Goal: Task Accomplishment & Management: Manage account settings

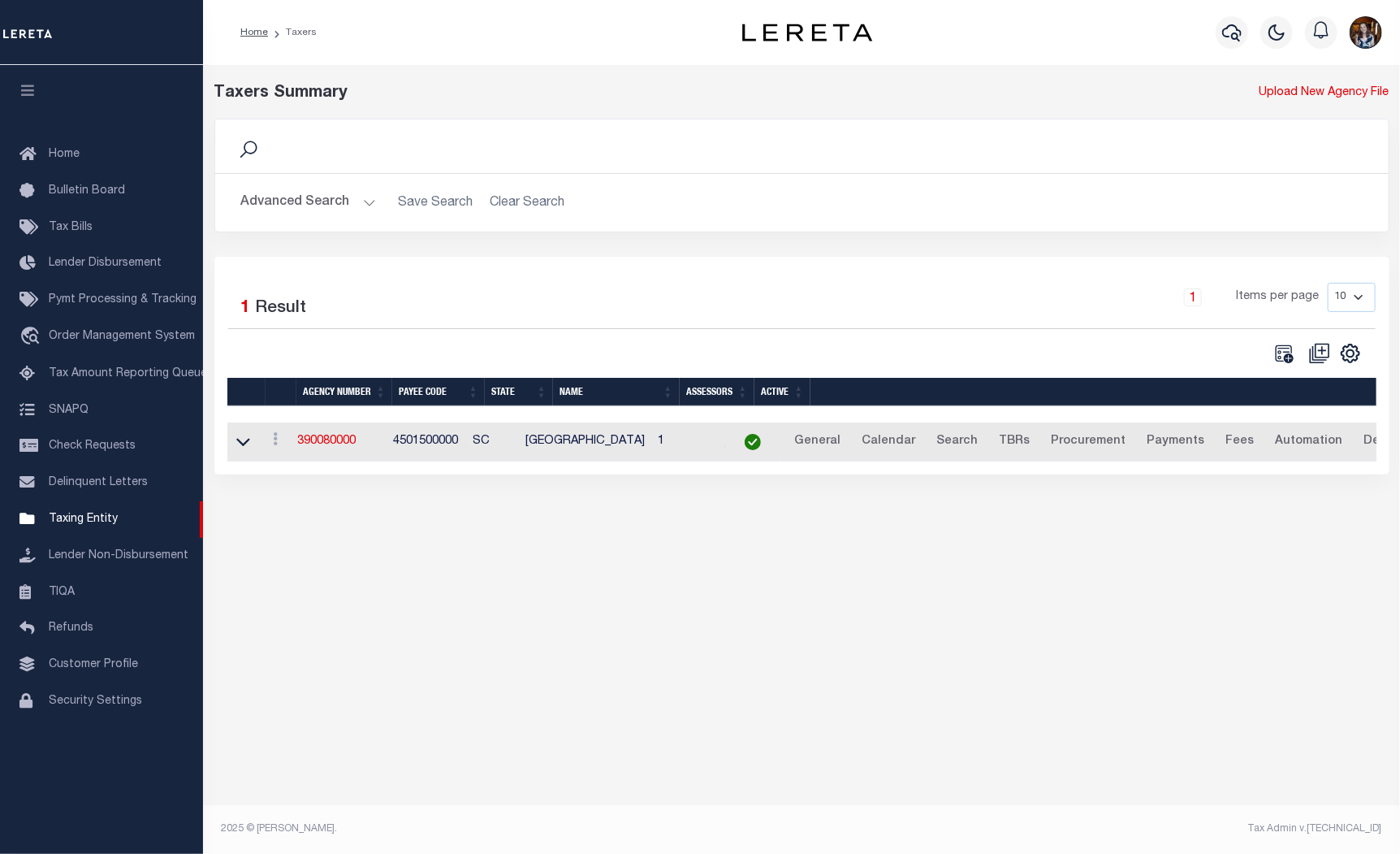
click at [642, 173] on hr at bounding box center [802, 173] width 1174 height 1
click at [342, 203] on button "Advanced Search" at bounding box center [308, 202] width 135 height 31
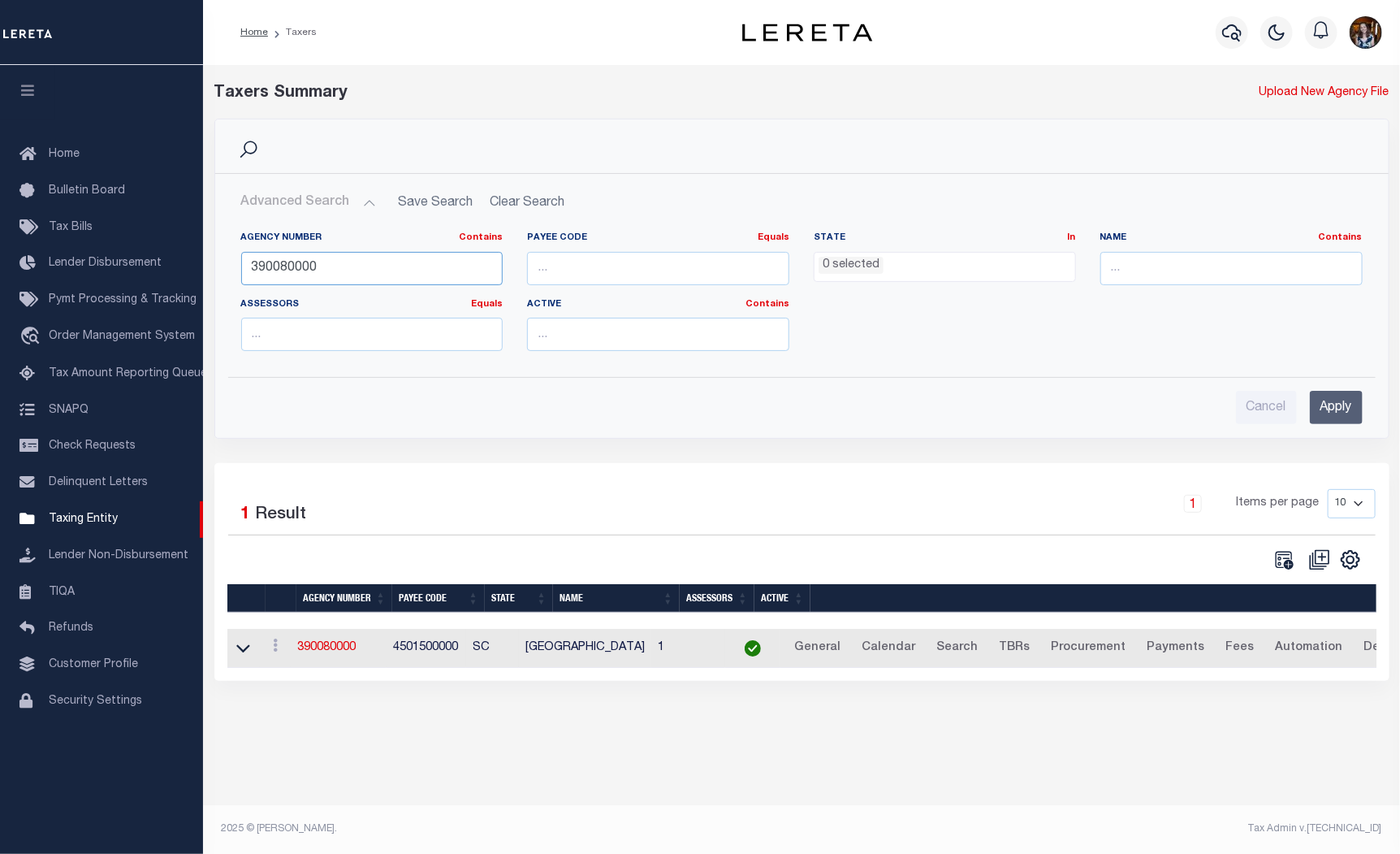
click at [424, 269] on input "390080000" at bounding box center [372, 269] width 262 height 33
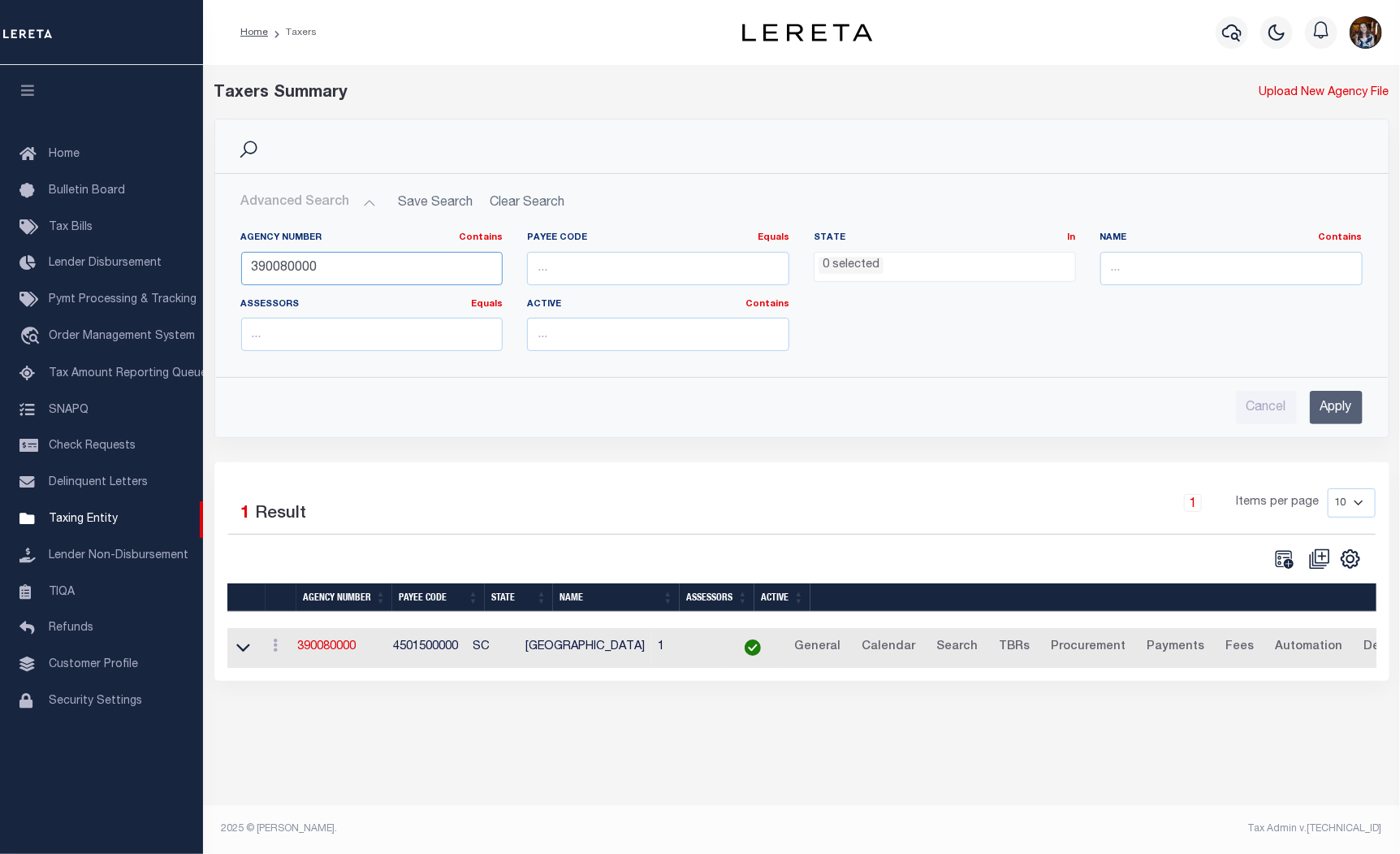
click at [424, 269] on input "390080000" at bounding box center [372, 269] width 262 height 33
paste input "290110201"
type input "290110201"
click at [1330, 412] on input "Apply" at bounding box center [1336, 407] width 53 height 33
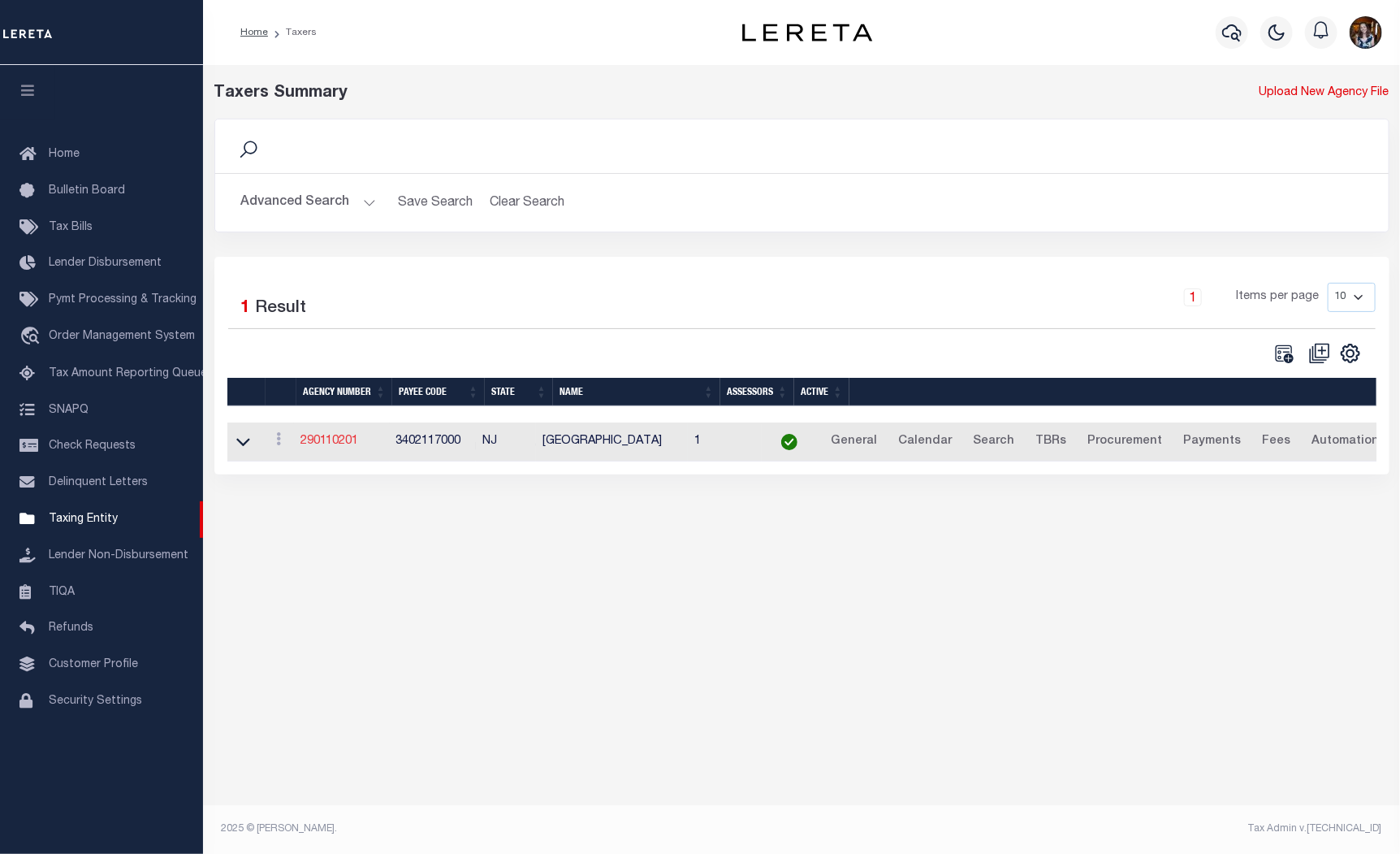
click at [334, 439] on link "290110201" at bounding box center [329, 441] width 58 height 11
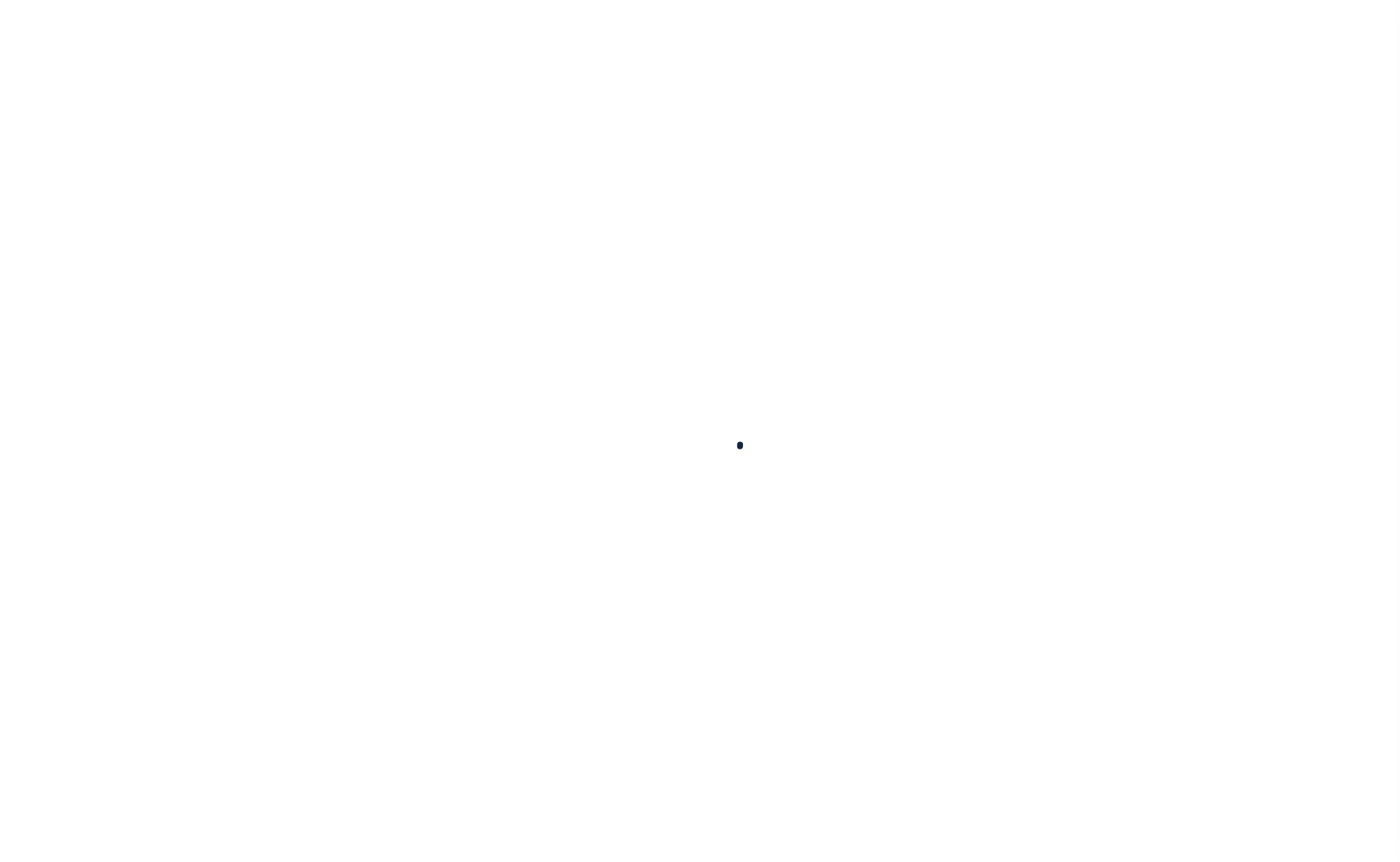
select select
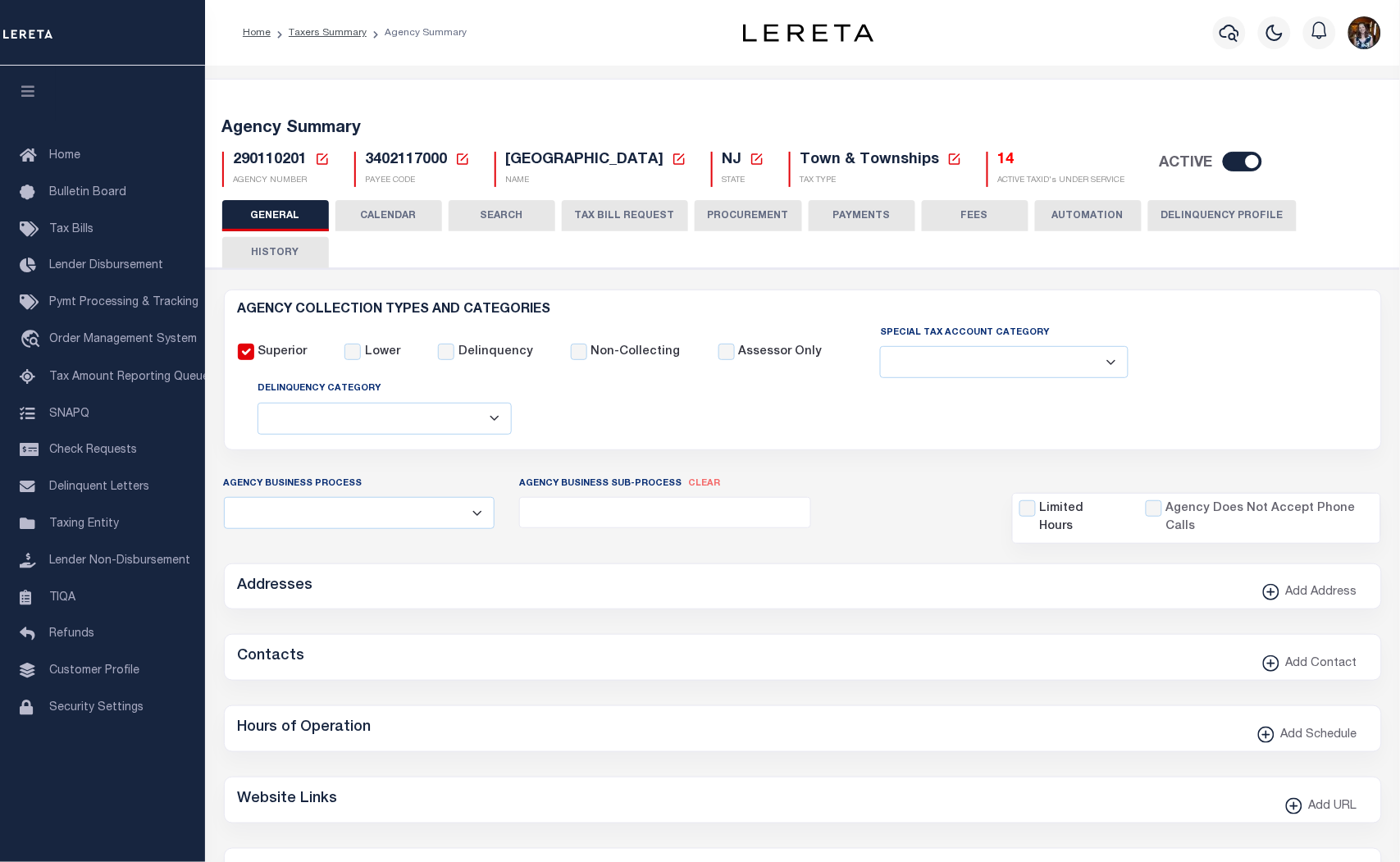
checkbox input "false"
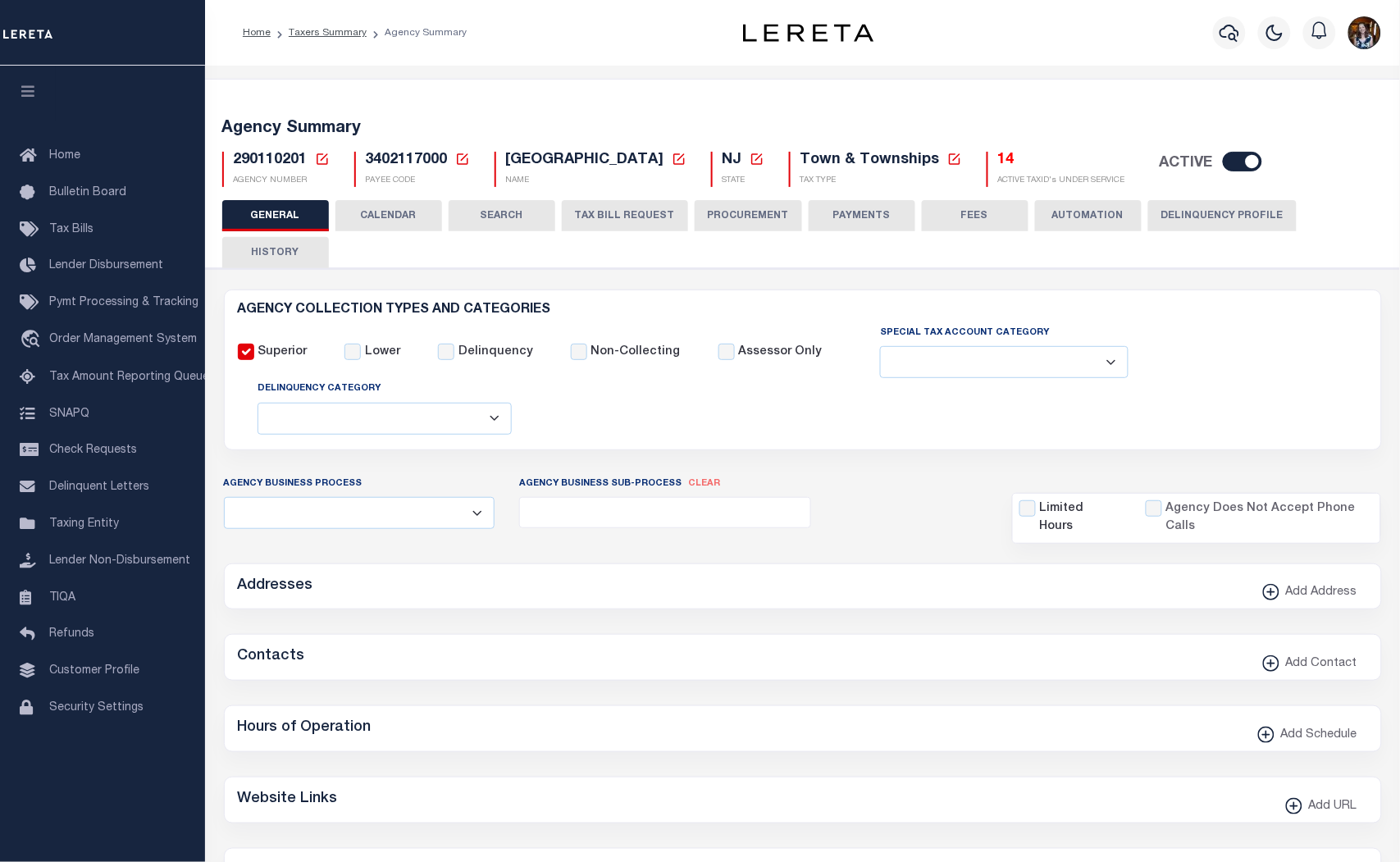
type input "3402117000"
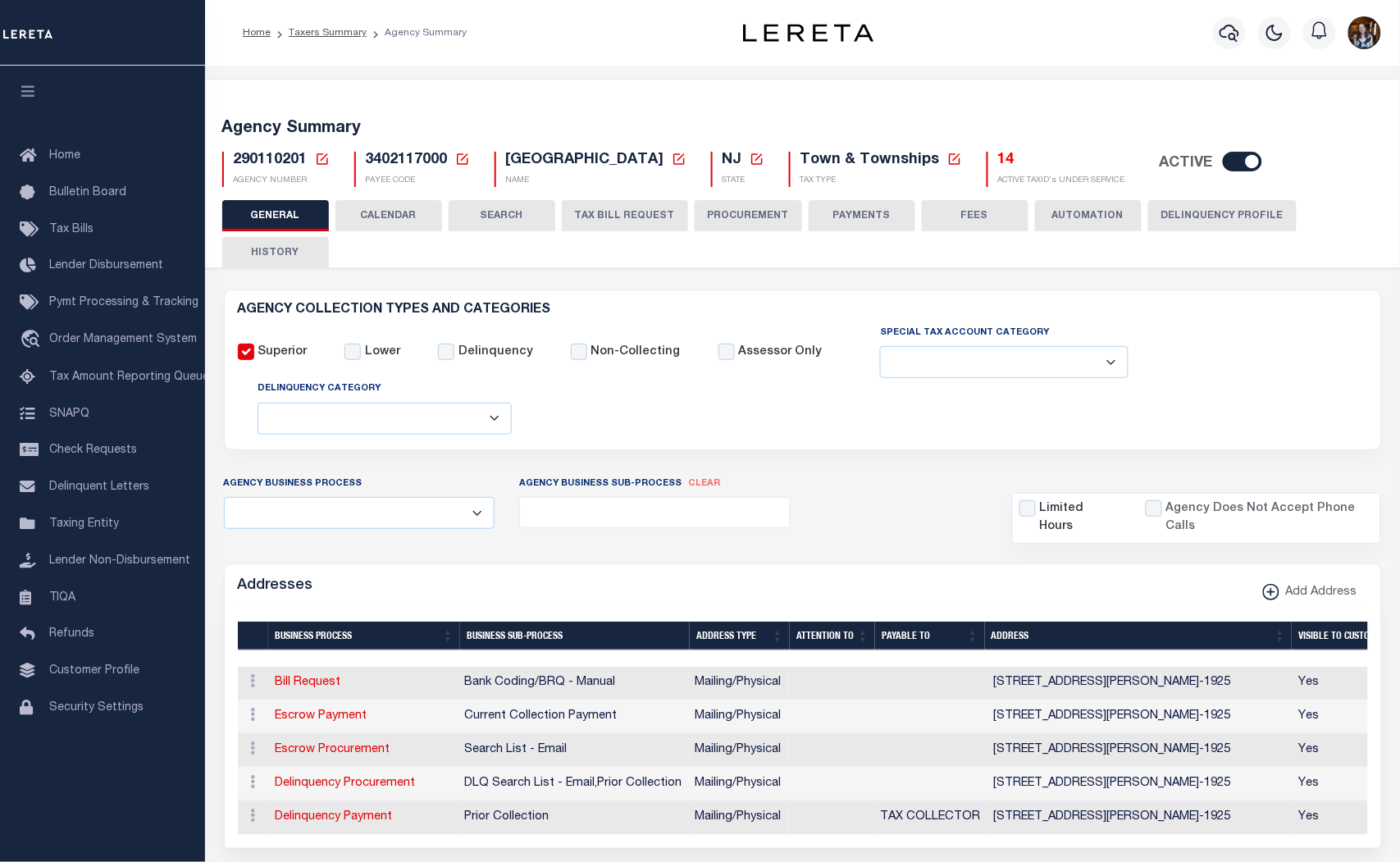
click at [627, 209] on button "TAX BILL REQUEST" at bounding box center [625, 215] width 127 height 31
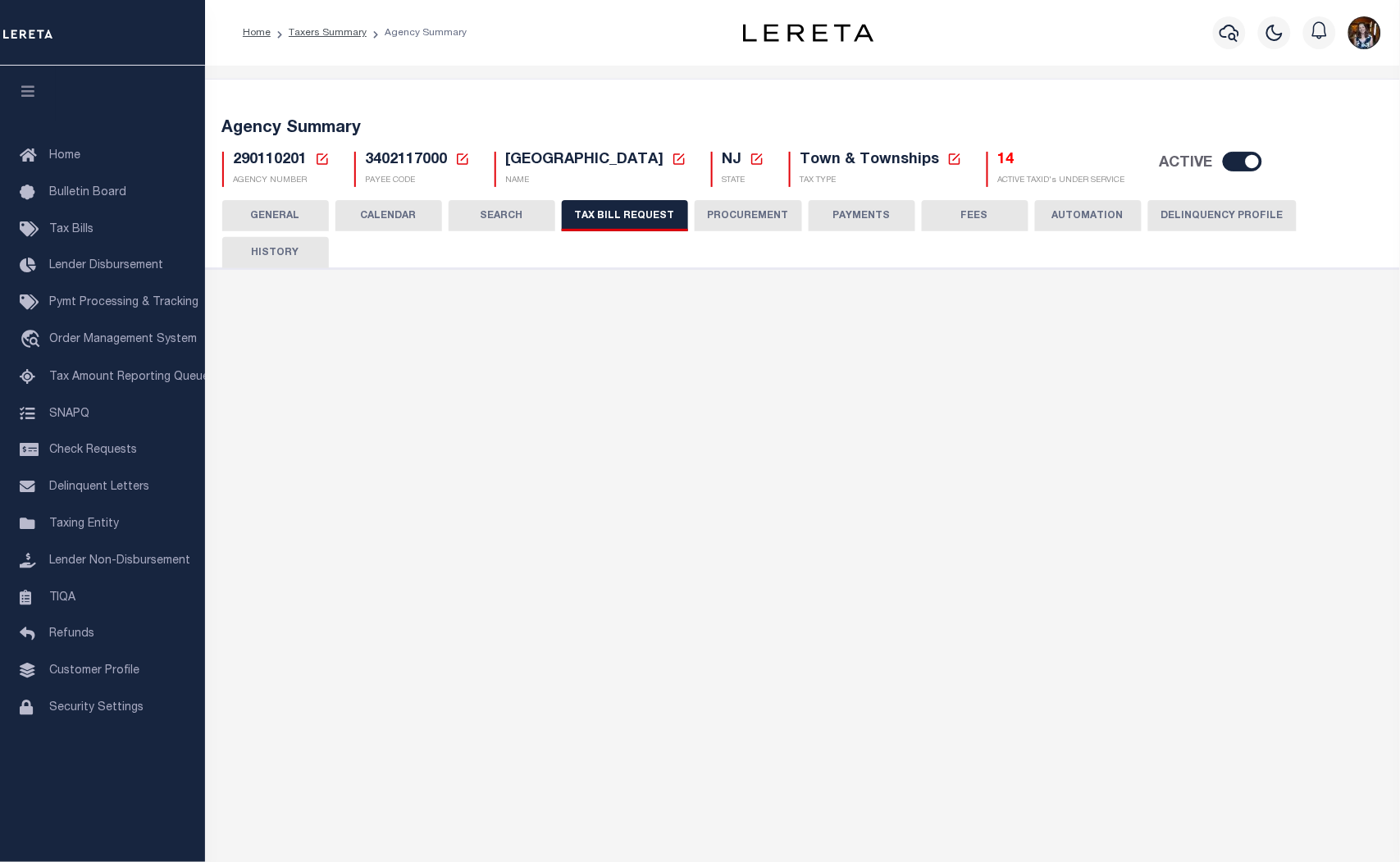
select select "27"
checkbox input "false"
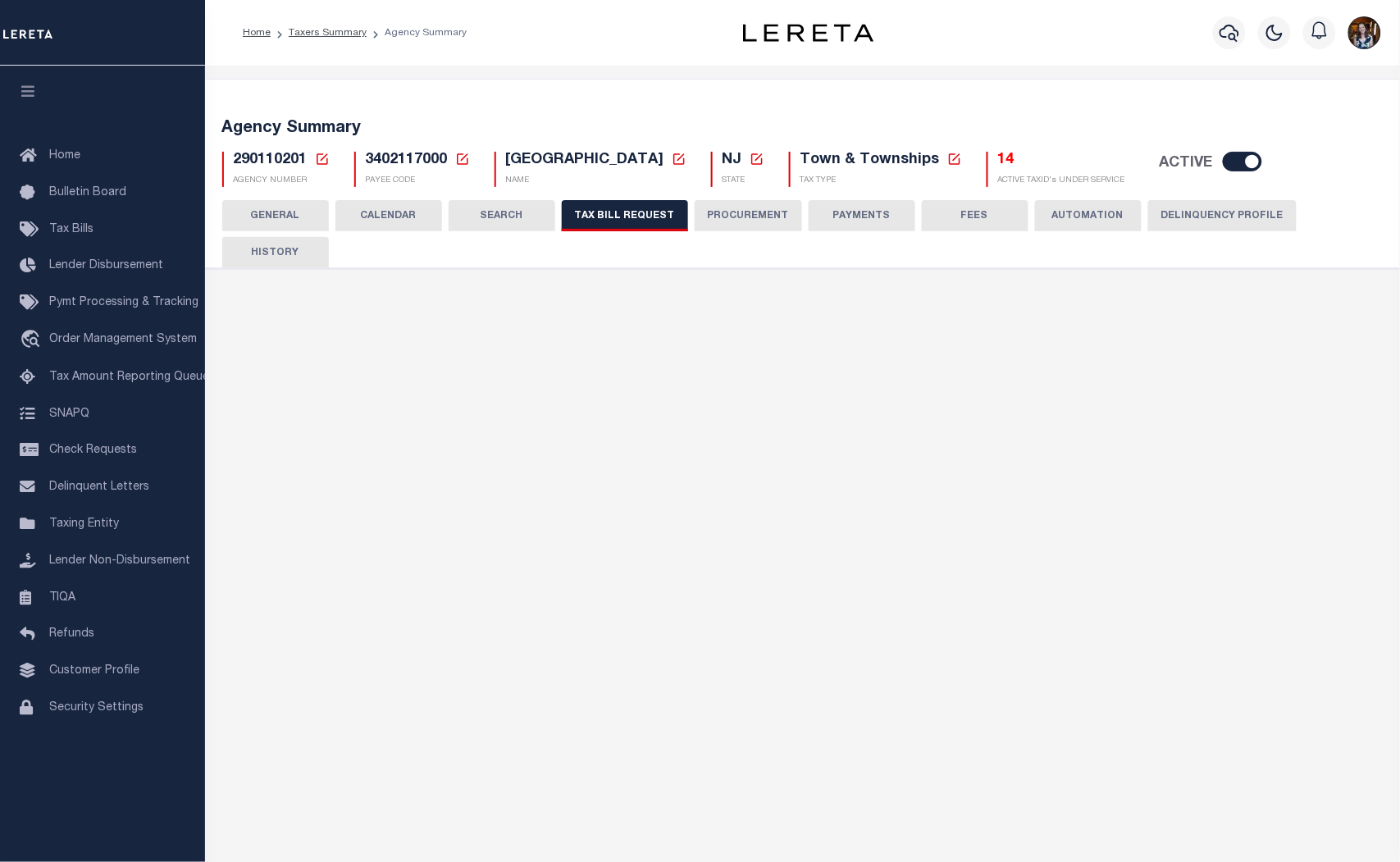
select select "23"
select select "true"
select select "13"
type input "597"
select select
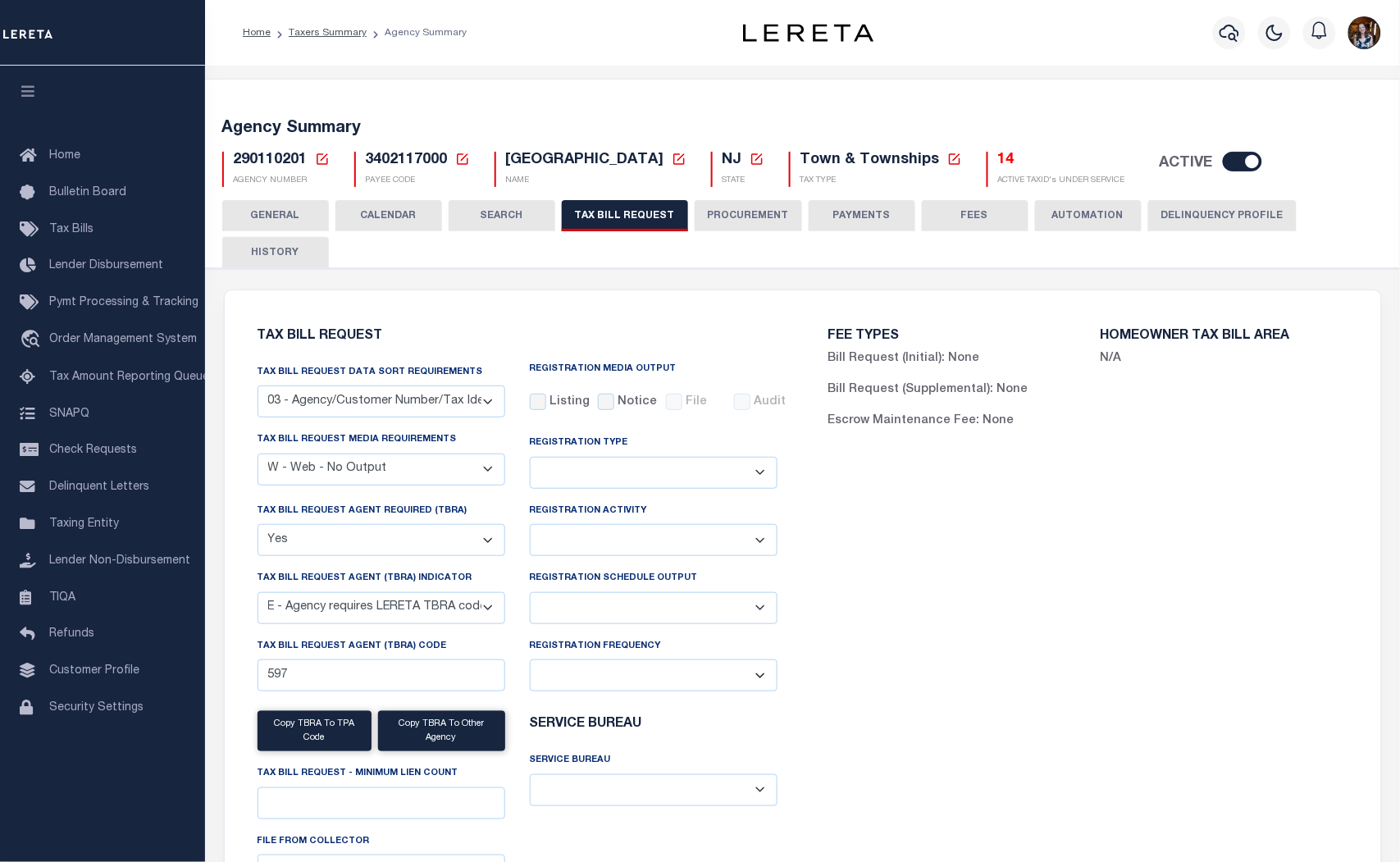
click at [506, 213] on button "SEARCH" at bounding box center [501, 215] width 106 height 31
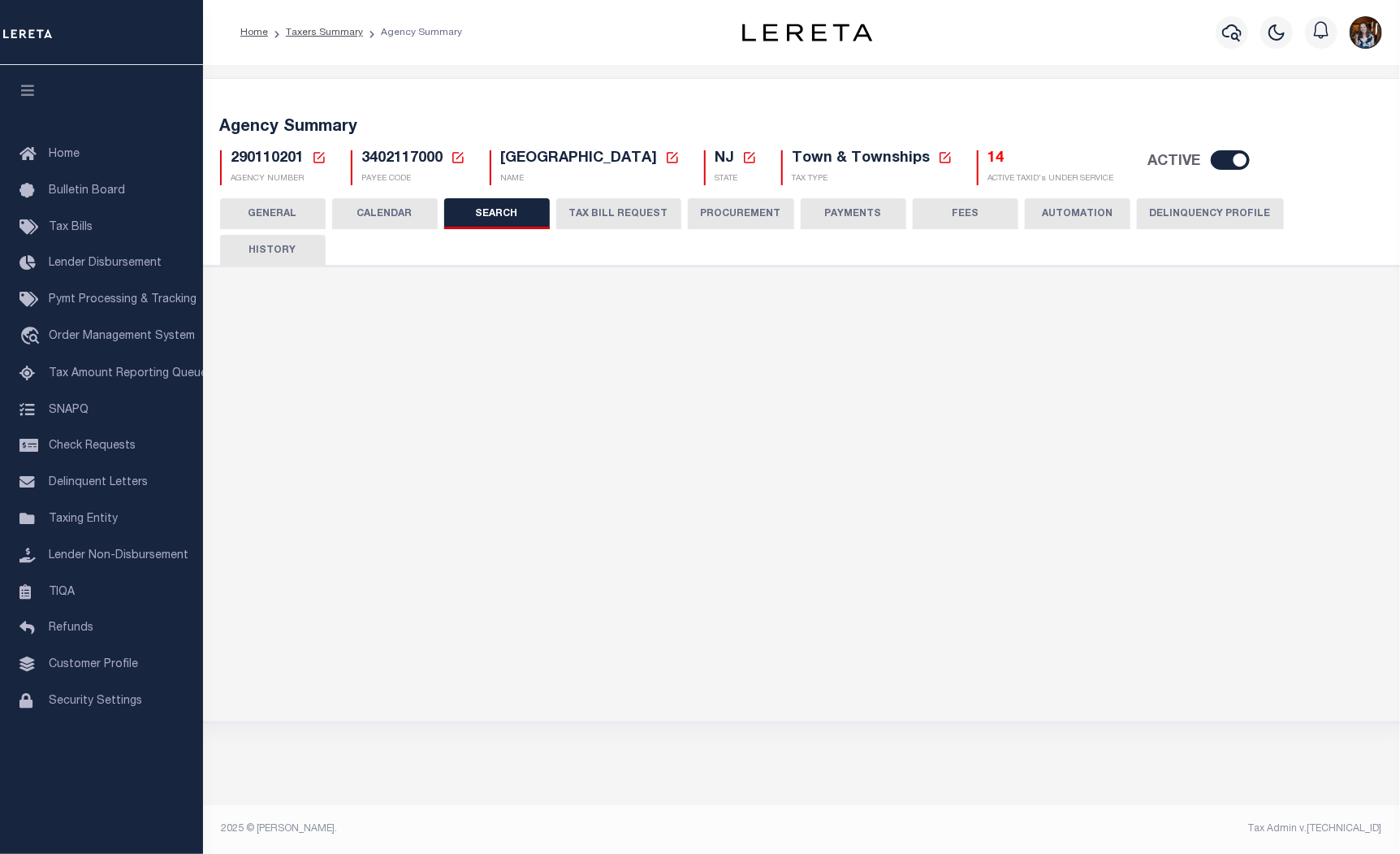
checkbox input "false"
type input "15000"
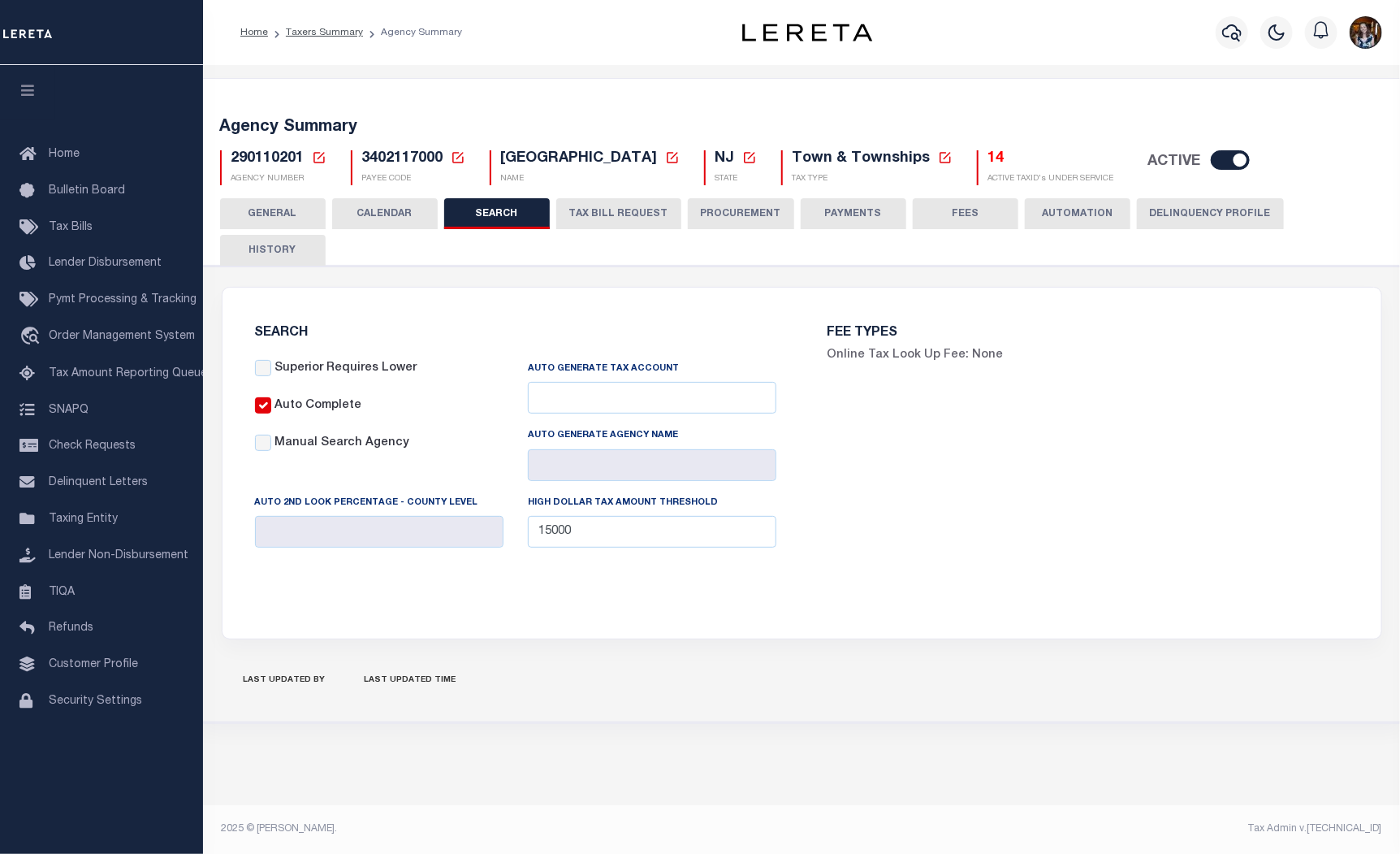
click at [736, 213] on button "PROCUREMENT" at bounding box center [741, 213] width 106 height 30
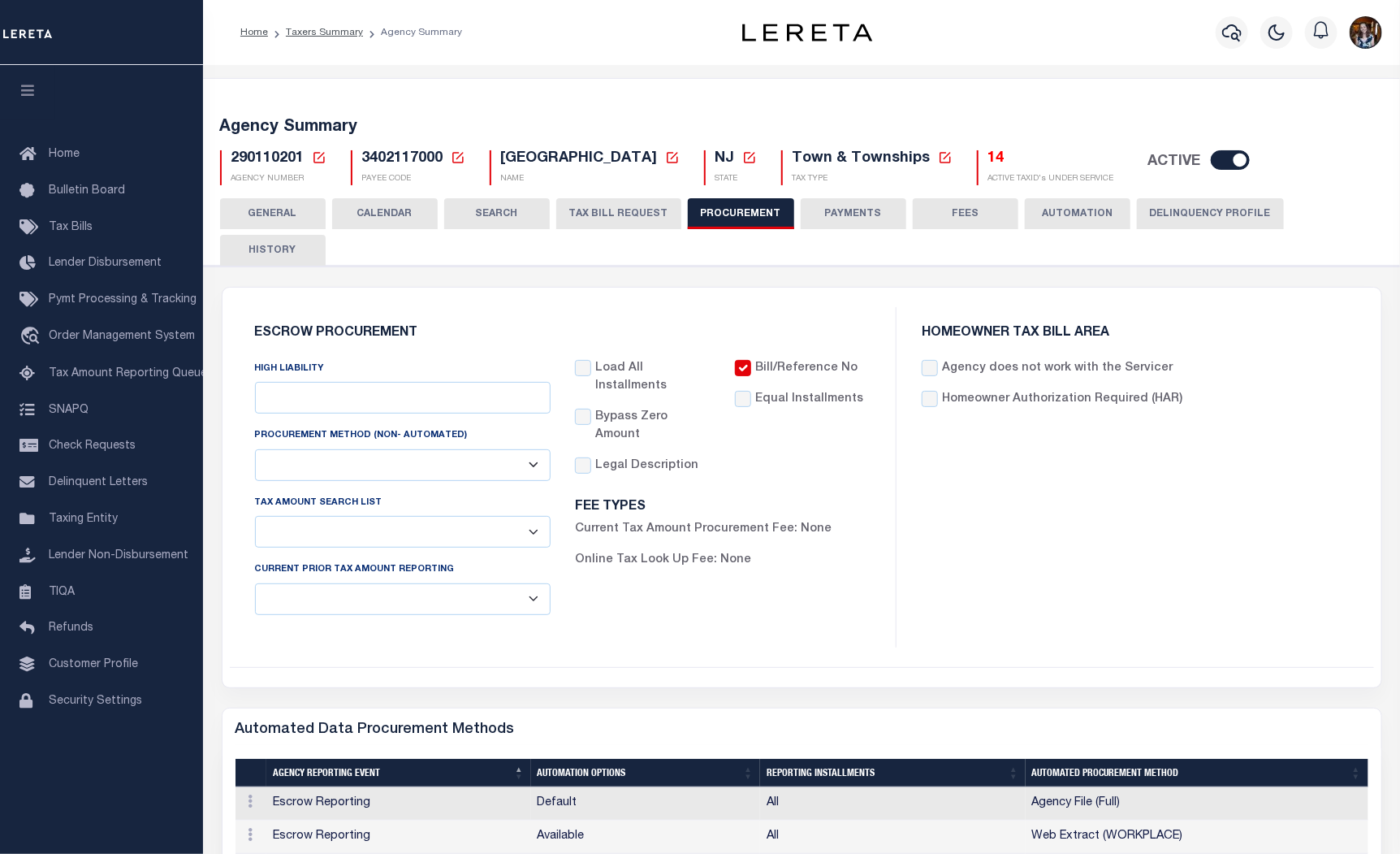
type input "$15,000"
select select "1"
select select "4"
checkbox input "true"
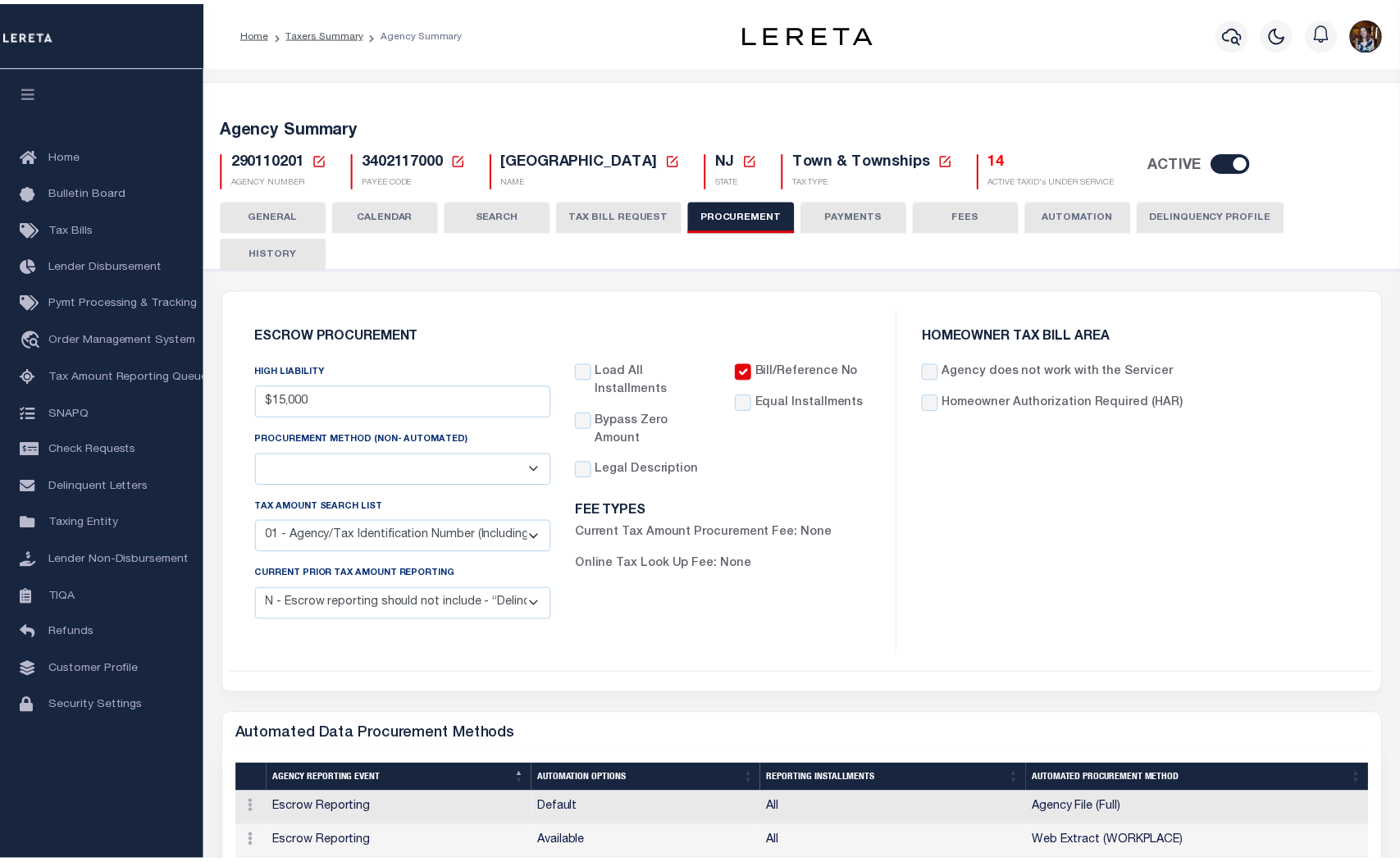
scroll to position [259, 0]
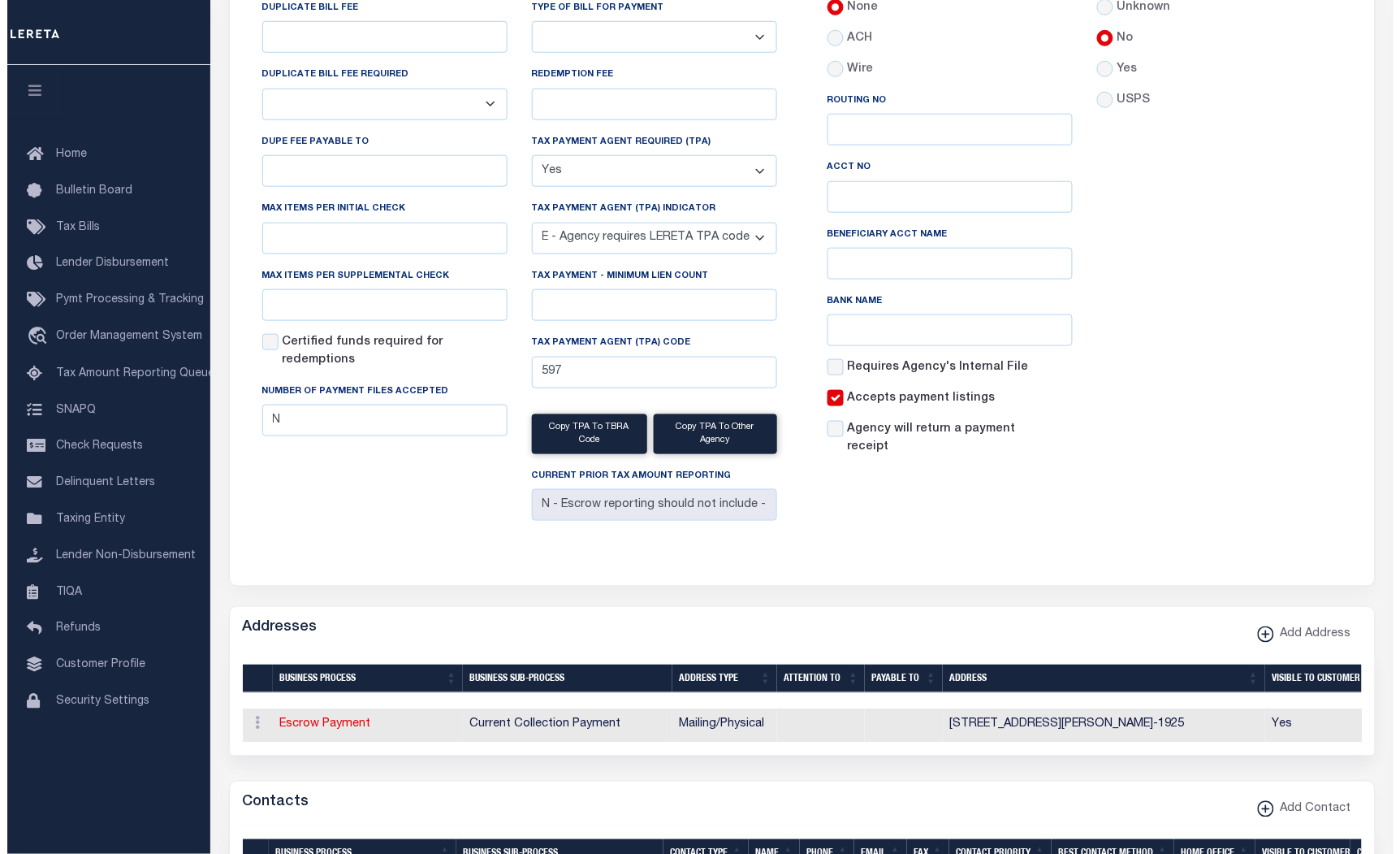
scroll to position [0, 0]
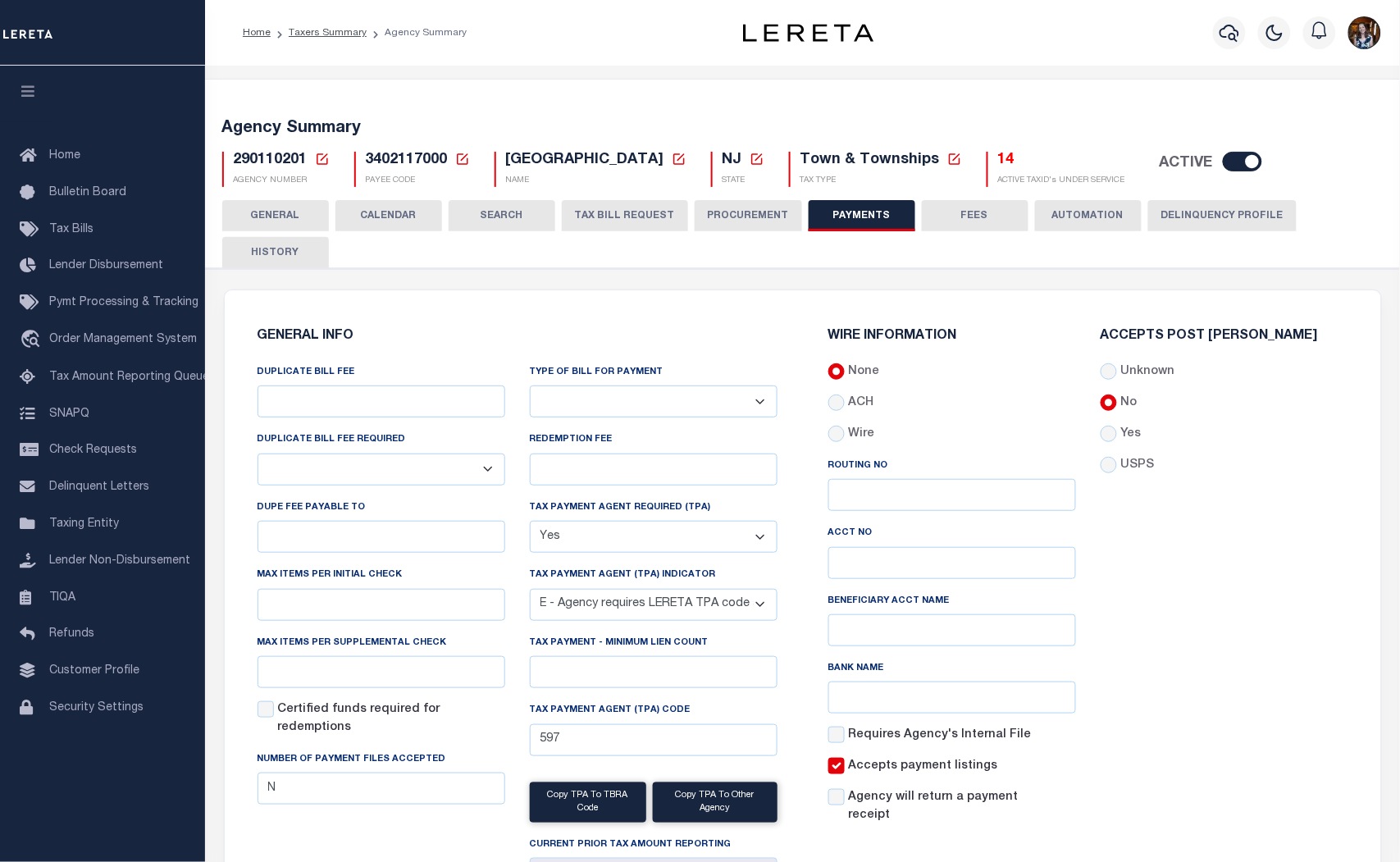
click at [976, 215] on button "FEES" at bounding box center [975, 215] width 106 height 31
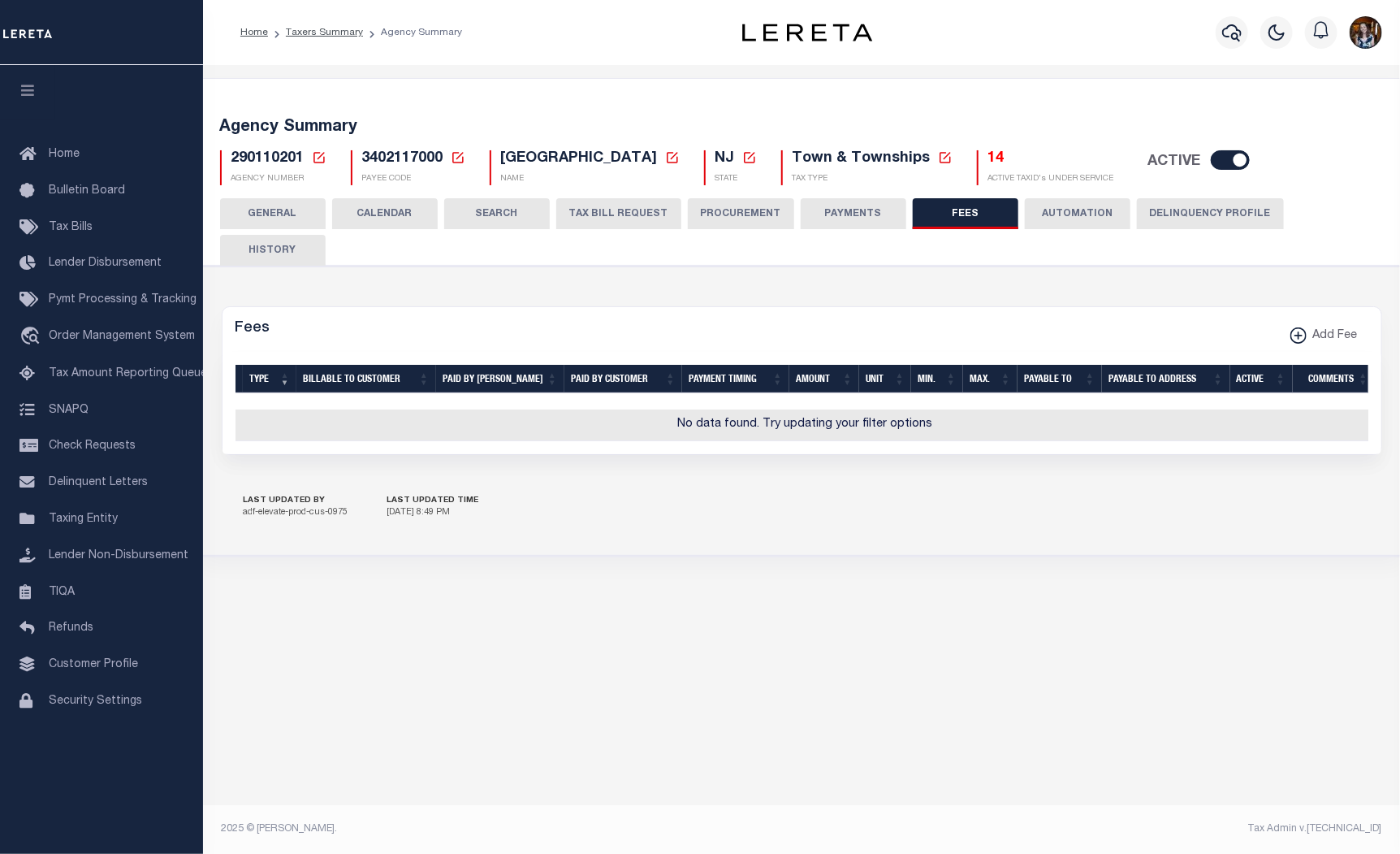
click at [1054, 222] on button "AUTOMATION" at bounding box center [1078, 213] width 105 height 30
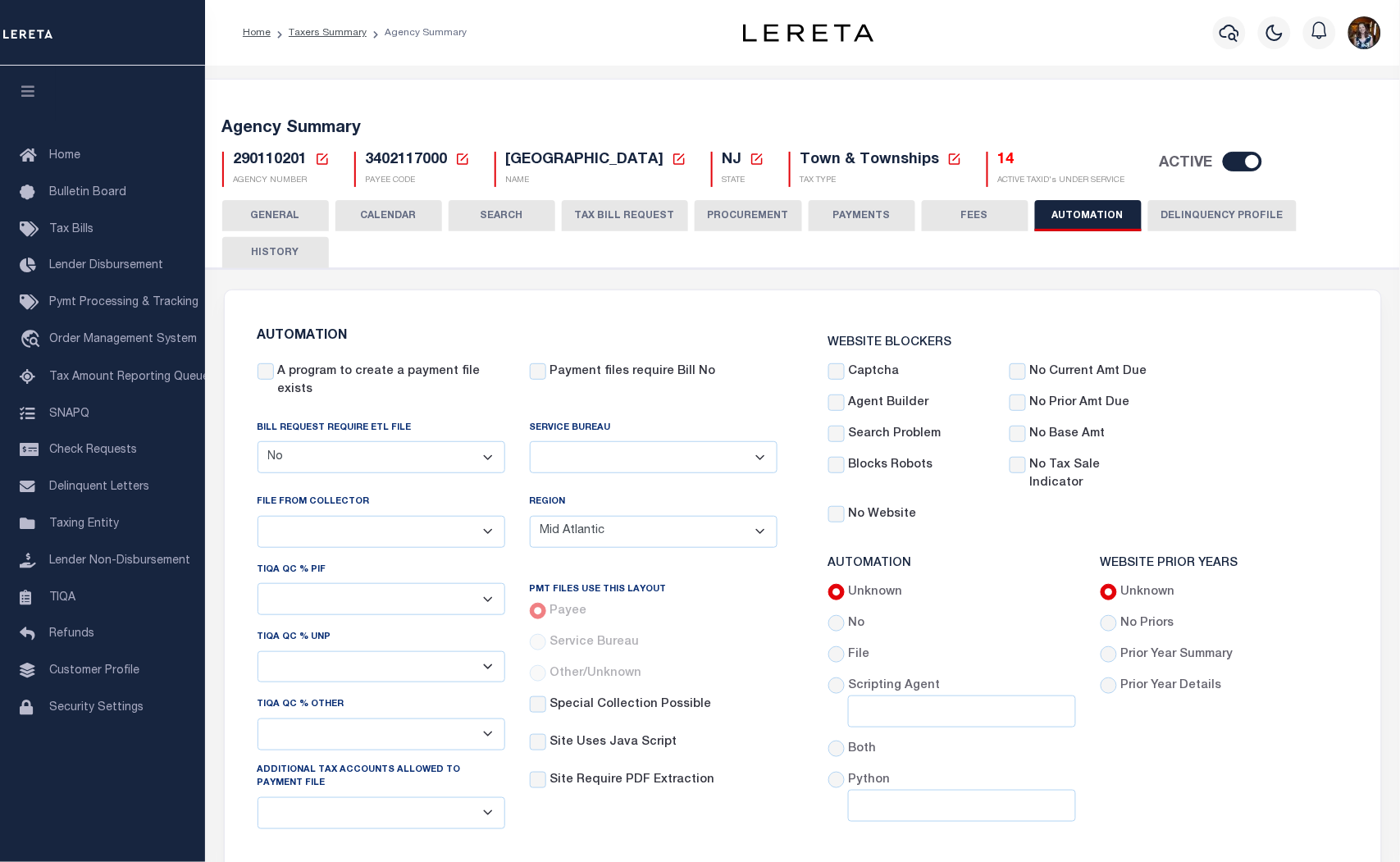
click at [1222, 215] on button "Delinquency Profile" at bounding box center [1222, 215] width 148 height 31
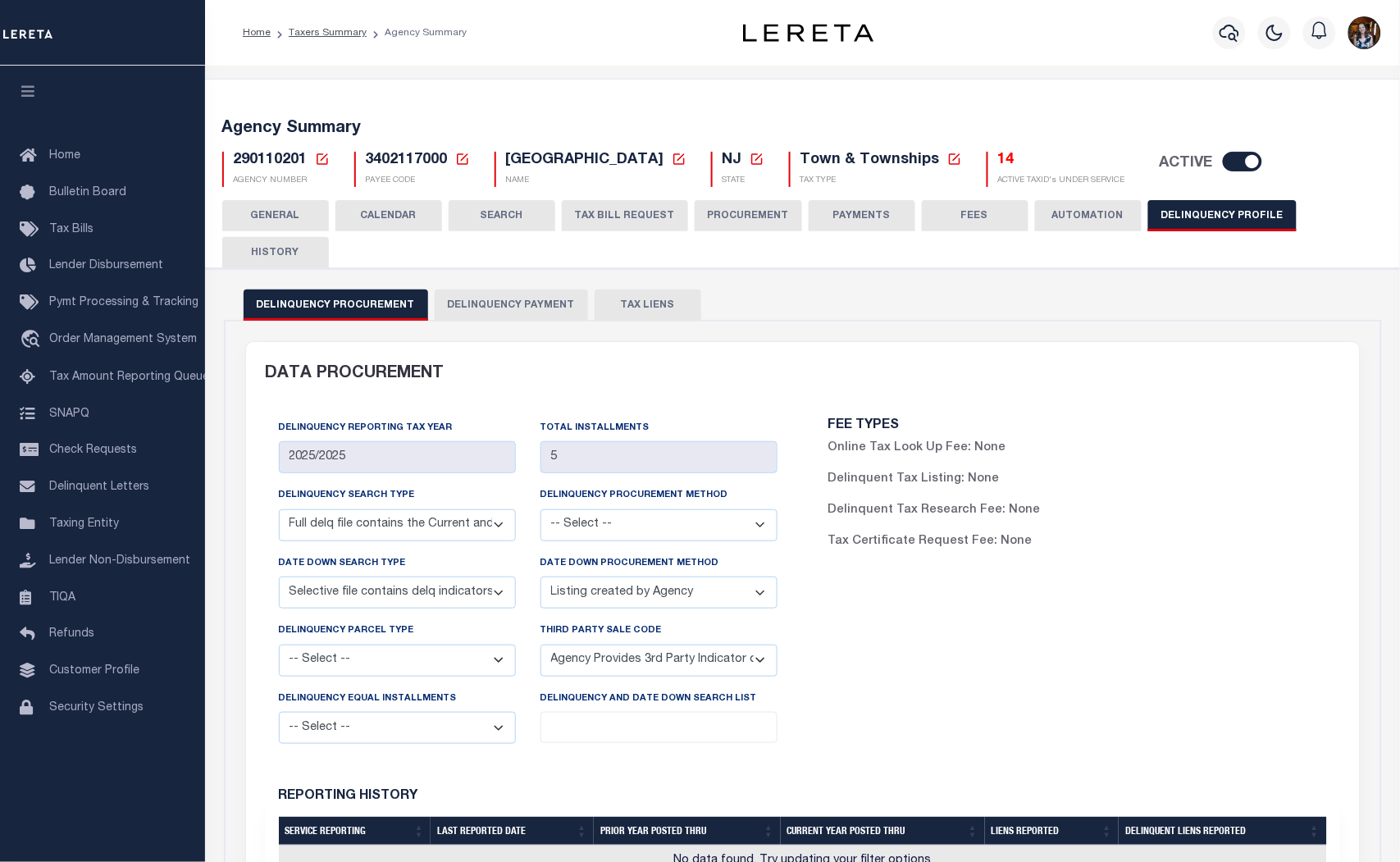
click at [272, 255] on button "HISTORY" at bounding box center [276, 252] width 106 height 31
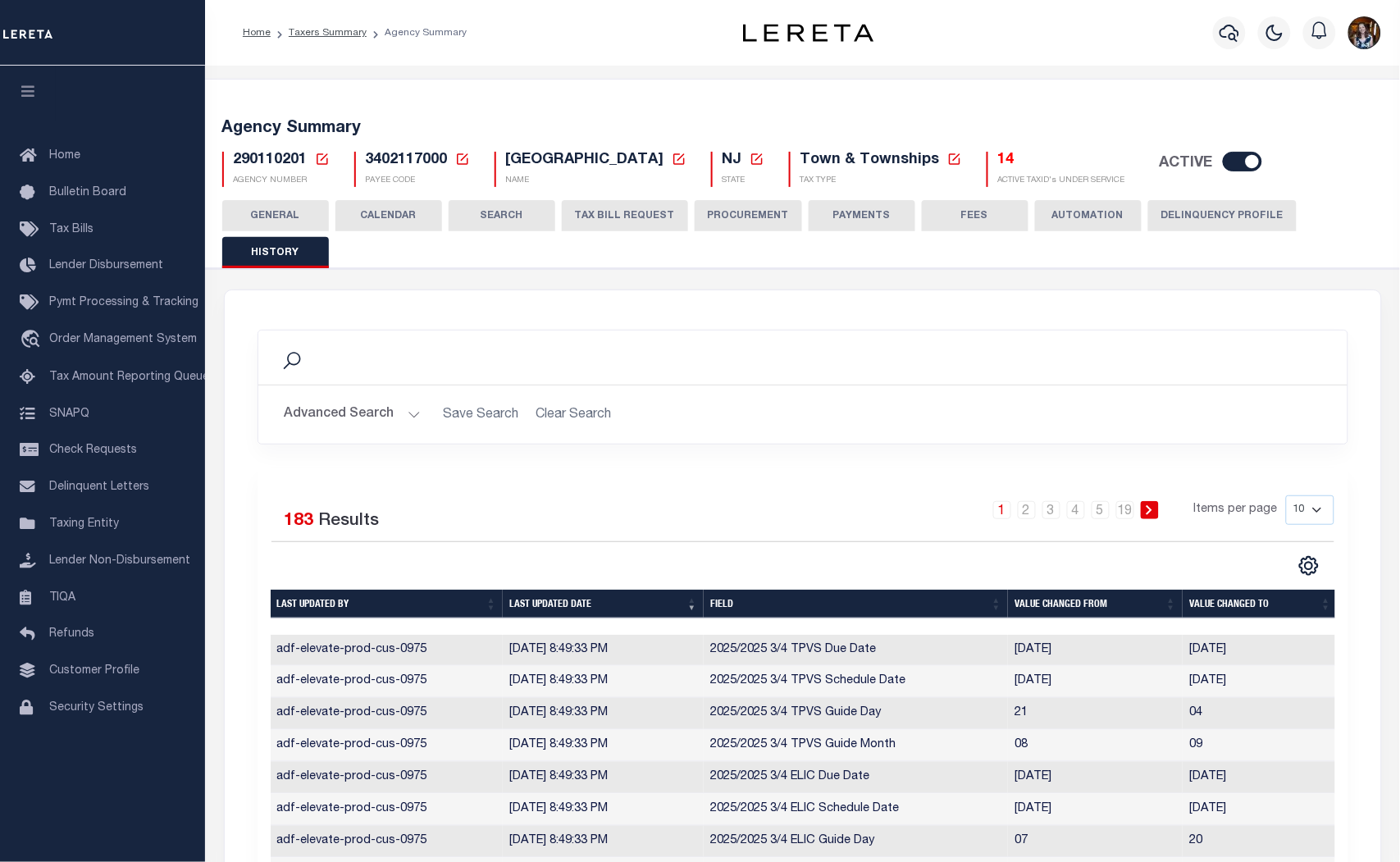
click at [556, 597] on th "Last updated date" at bounding box center [604, 604] width 201 height 29
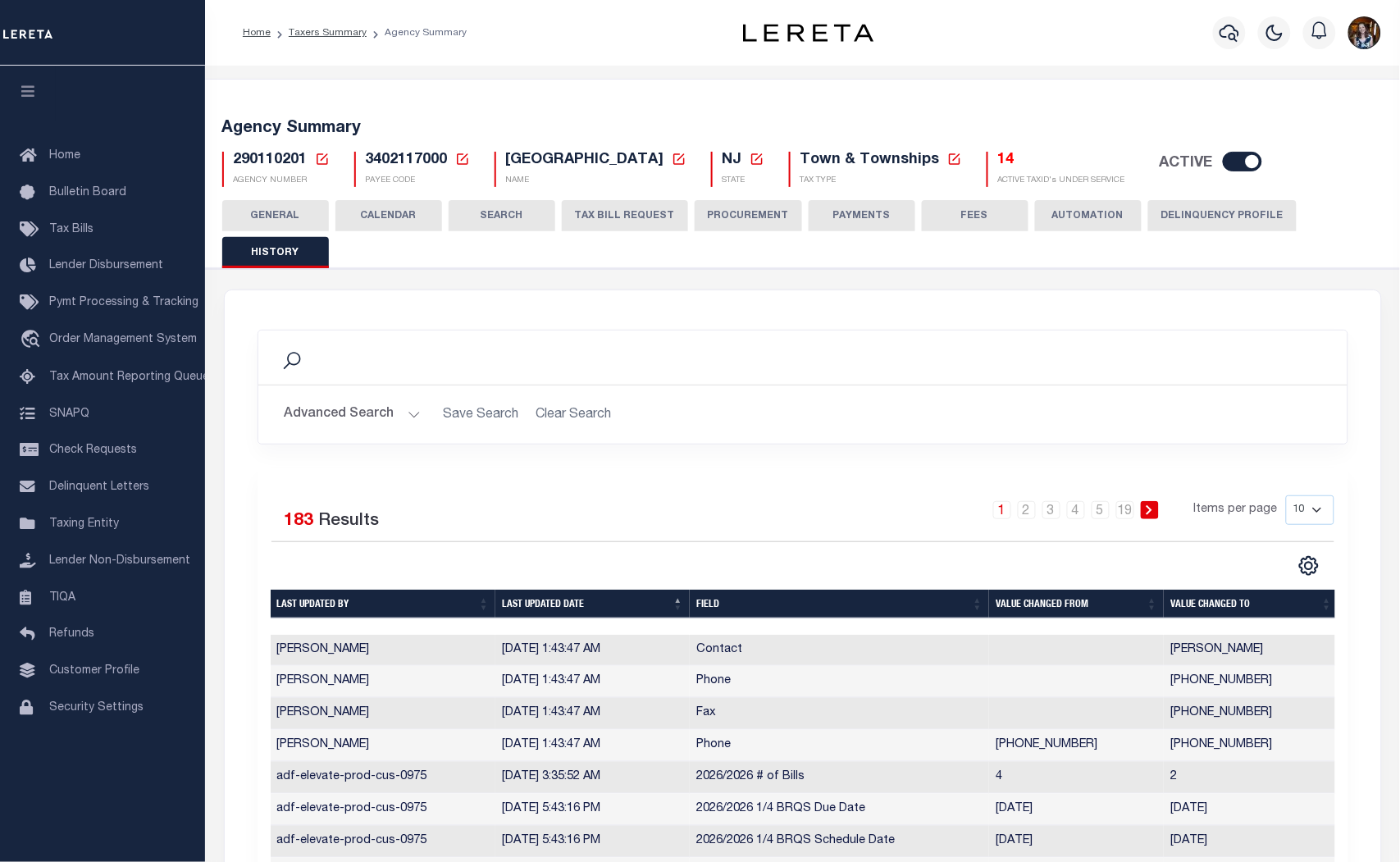
click at [539, 601] on th "Last updated date" at bounding box center [593, 604] width 195 height 29
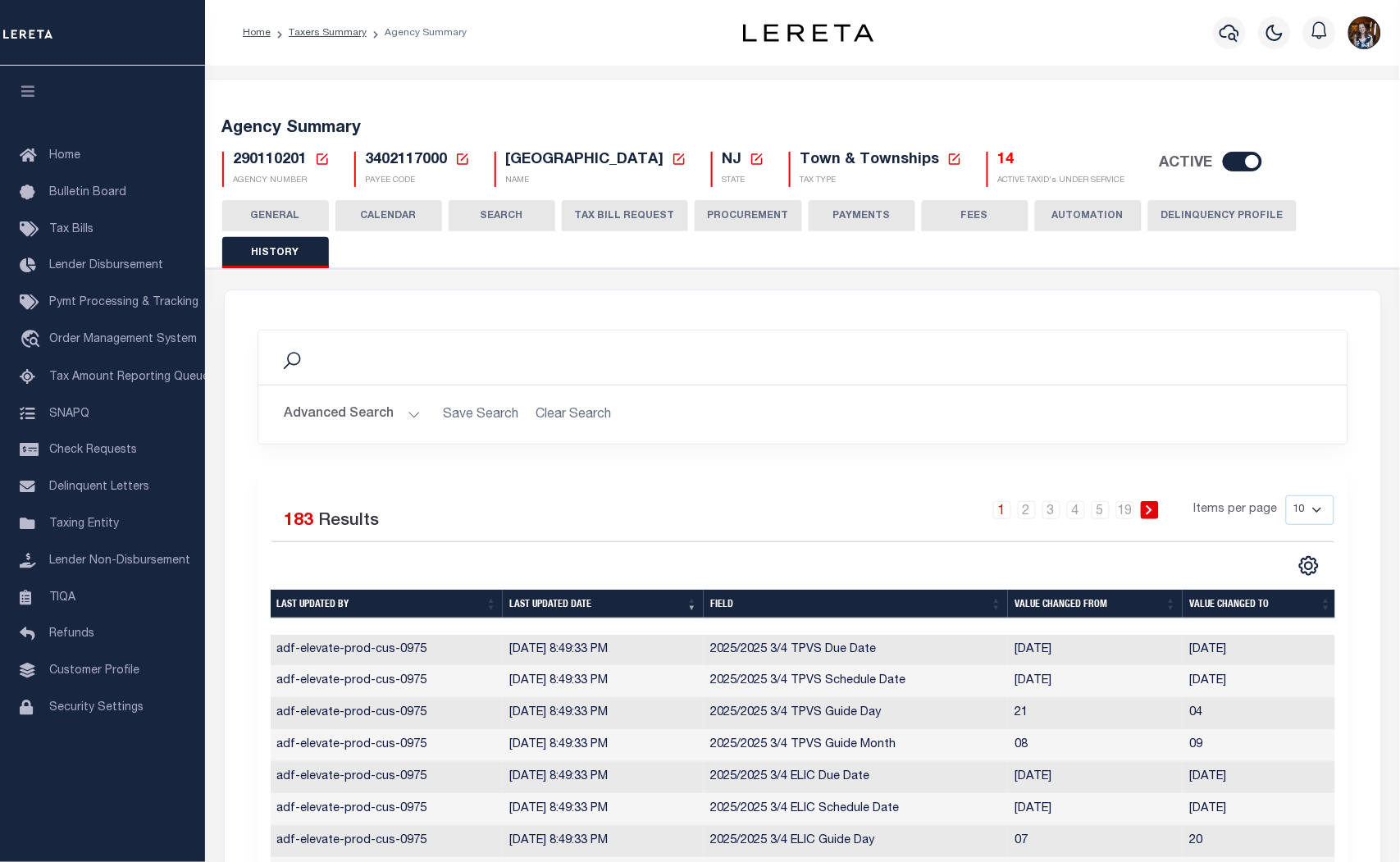
click at [477, 249] on div "GENERAL CALENDAR SEARCH TAX BILL REQUEST PROCUREMENT PAYMENTS" at bounding box center [803, 234] width 1161 height 67
click at [307, 223] on button "GENERAL" at bounding box center [276, 215] width 106 height 31
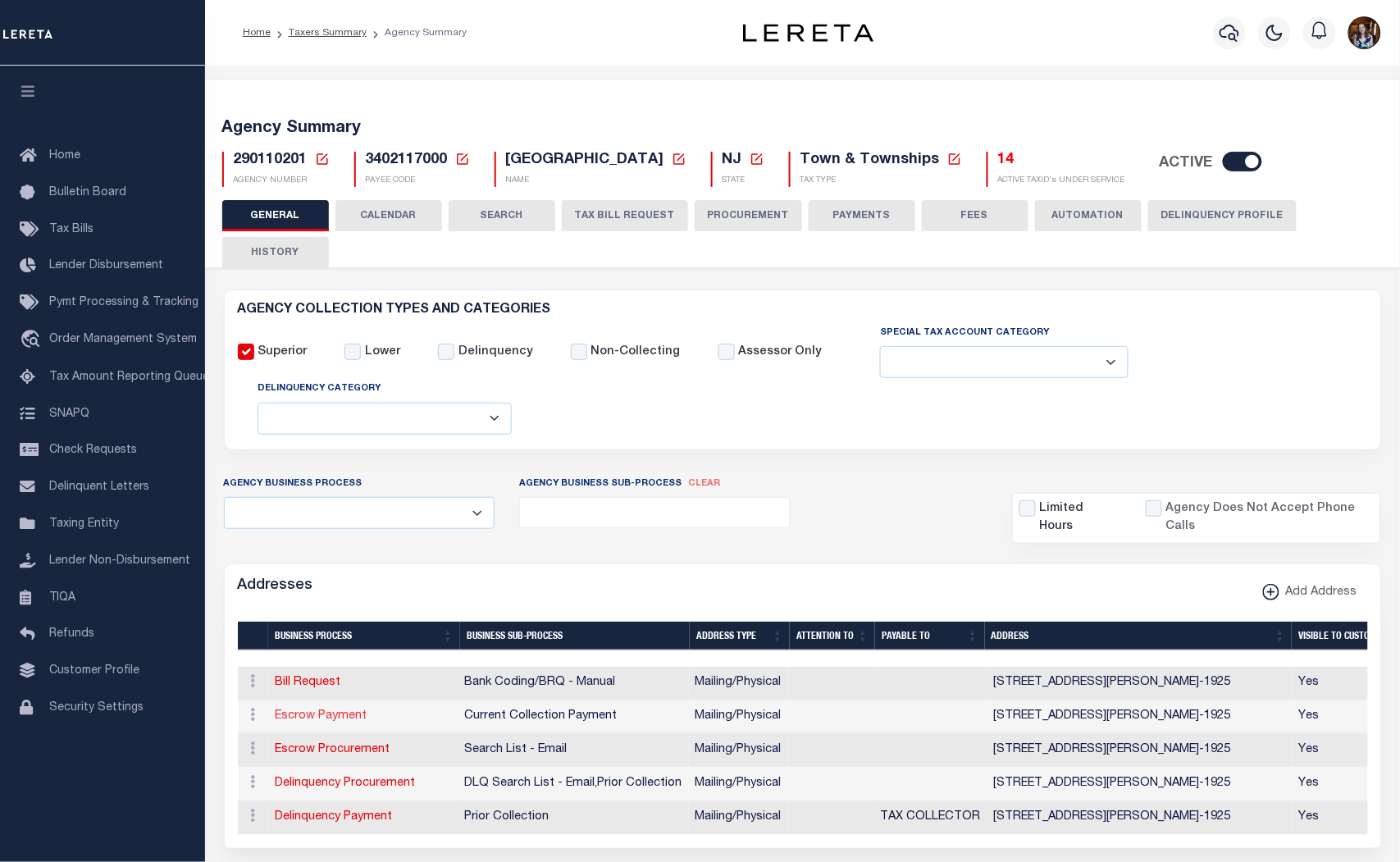
click at [353, 722] on link "Escrow Payment" at bounding box center [322, 716] width 92 height 11
select select "1"
checkbox input "false"
select select
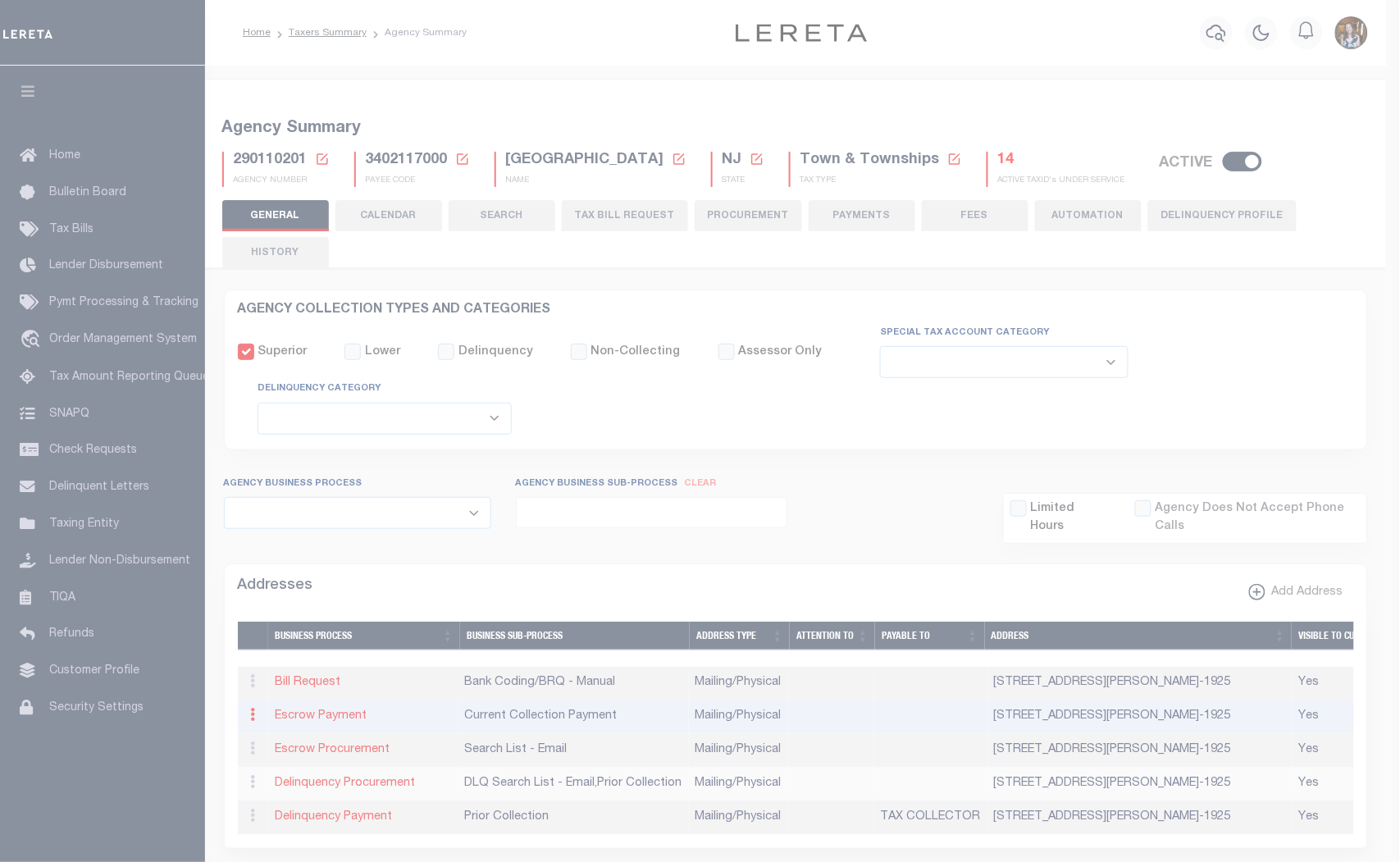
type input "16 LANNING BLVD"
type input "EAST WINDSOR"
select select "NJ"
type input "08520-1925"
select select "5"
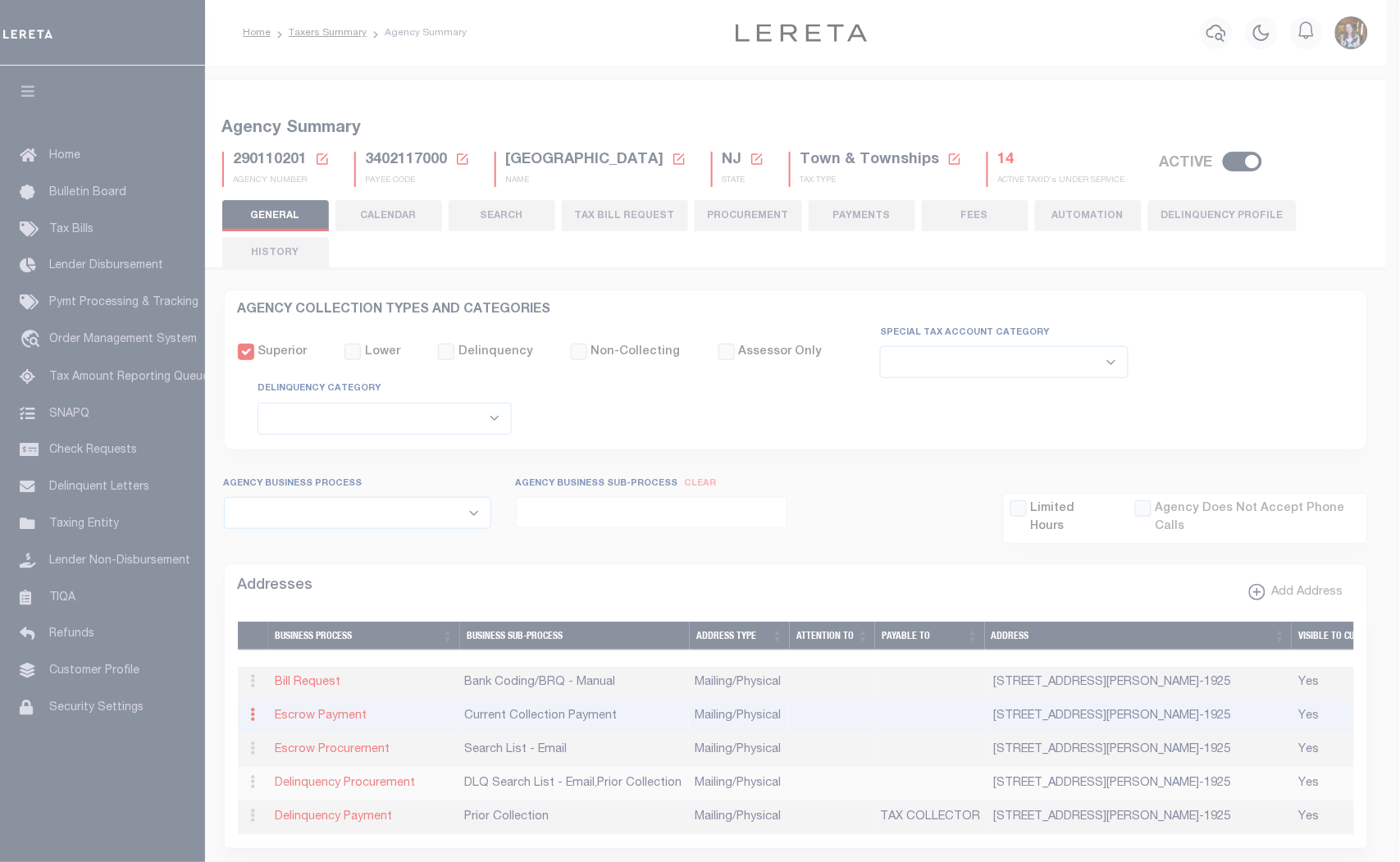
checkbox input "true"
select select "3"
select select "11"
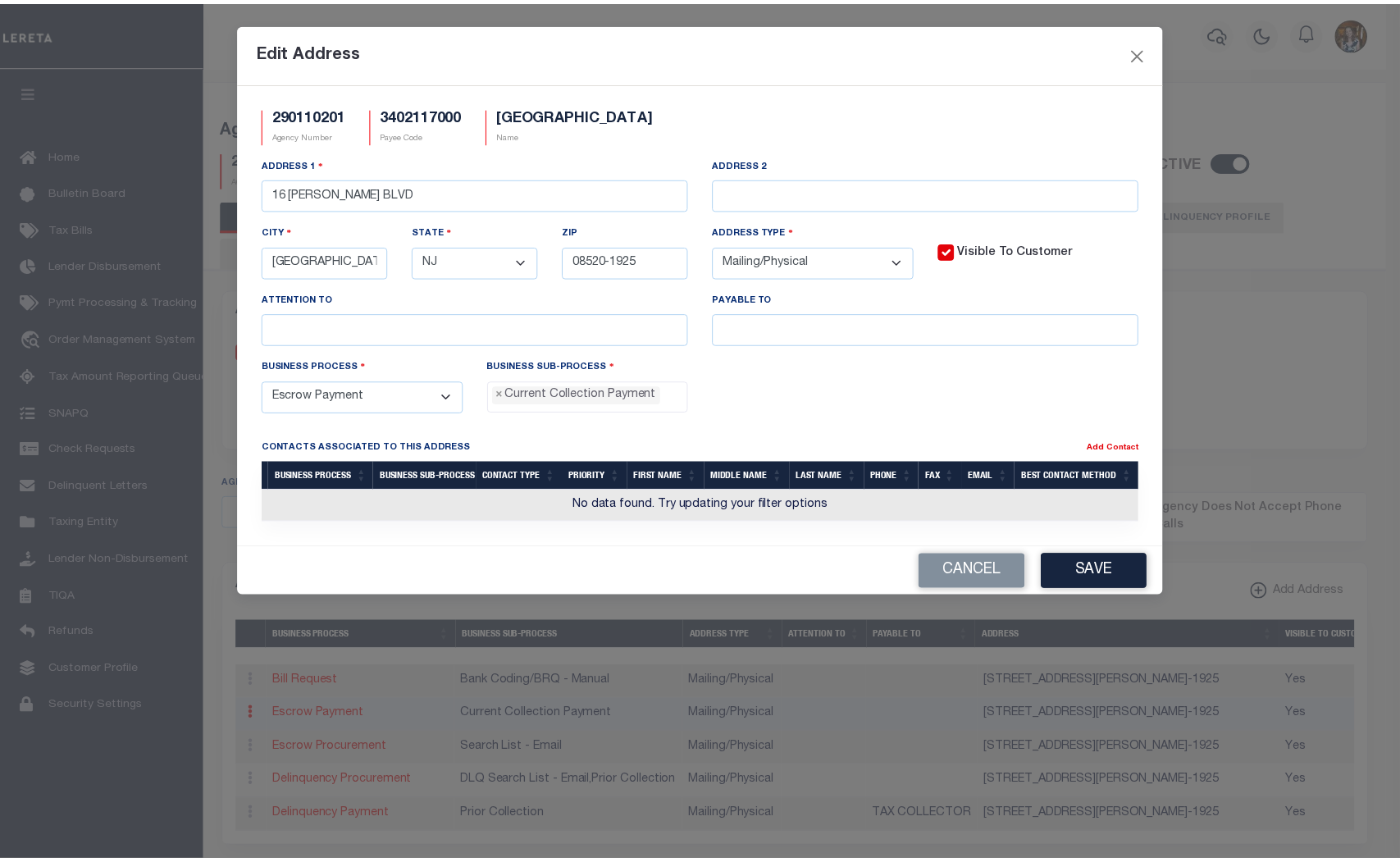
scroll to position [15, 0]
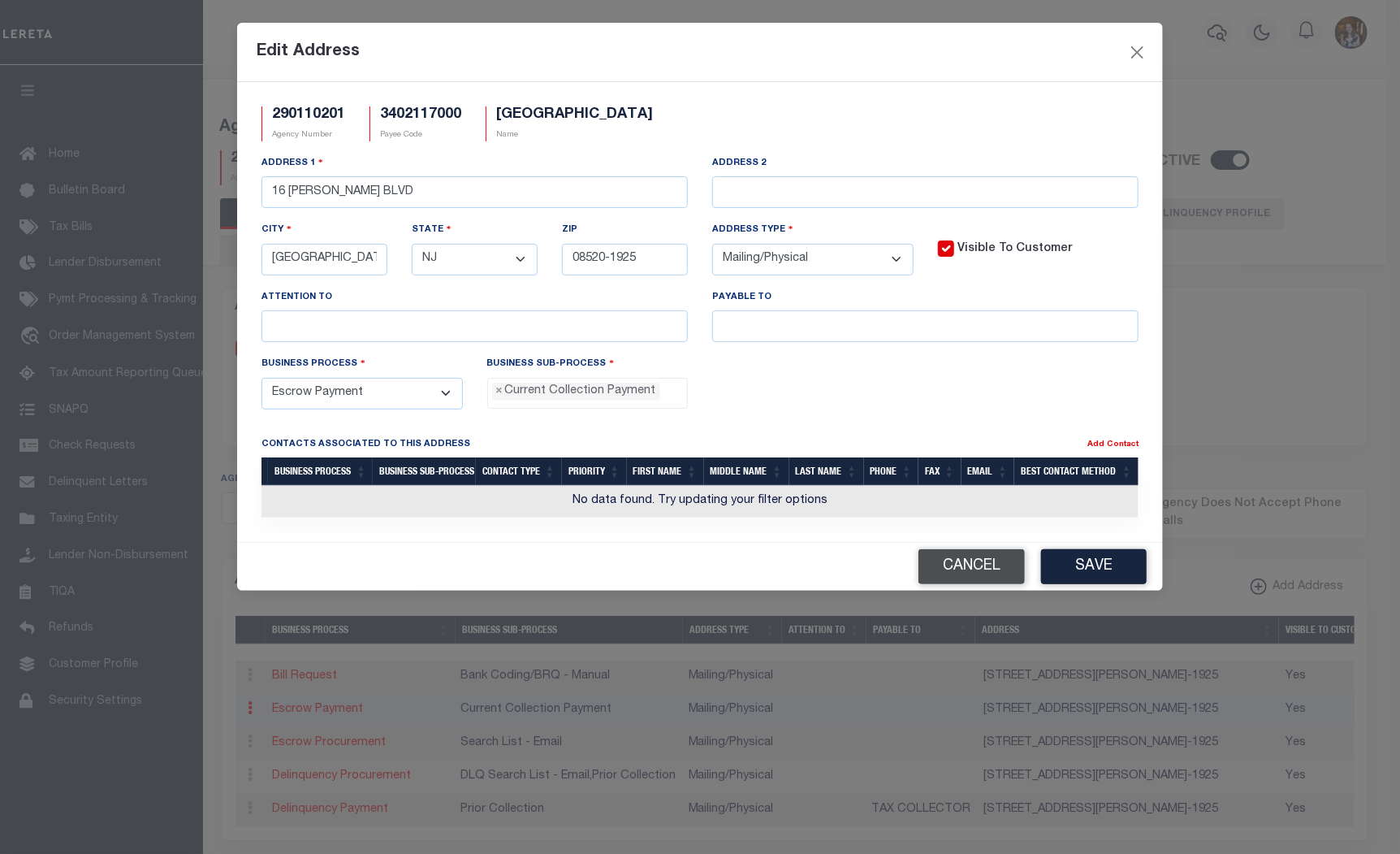
click at [1003, 569] on button "Cancel" at bounding box center [972, 567] width 106 height 35
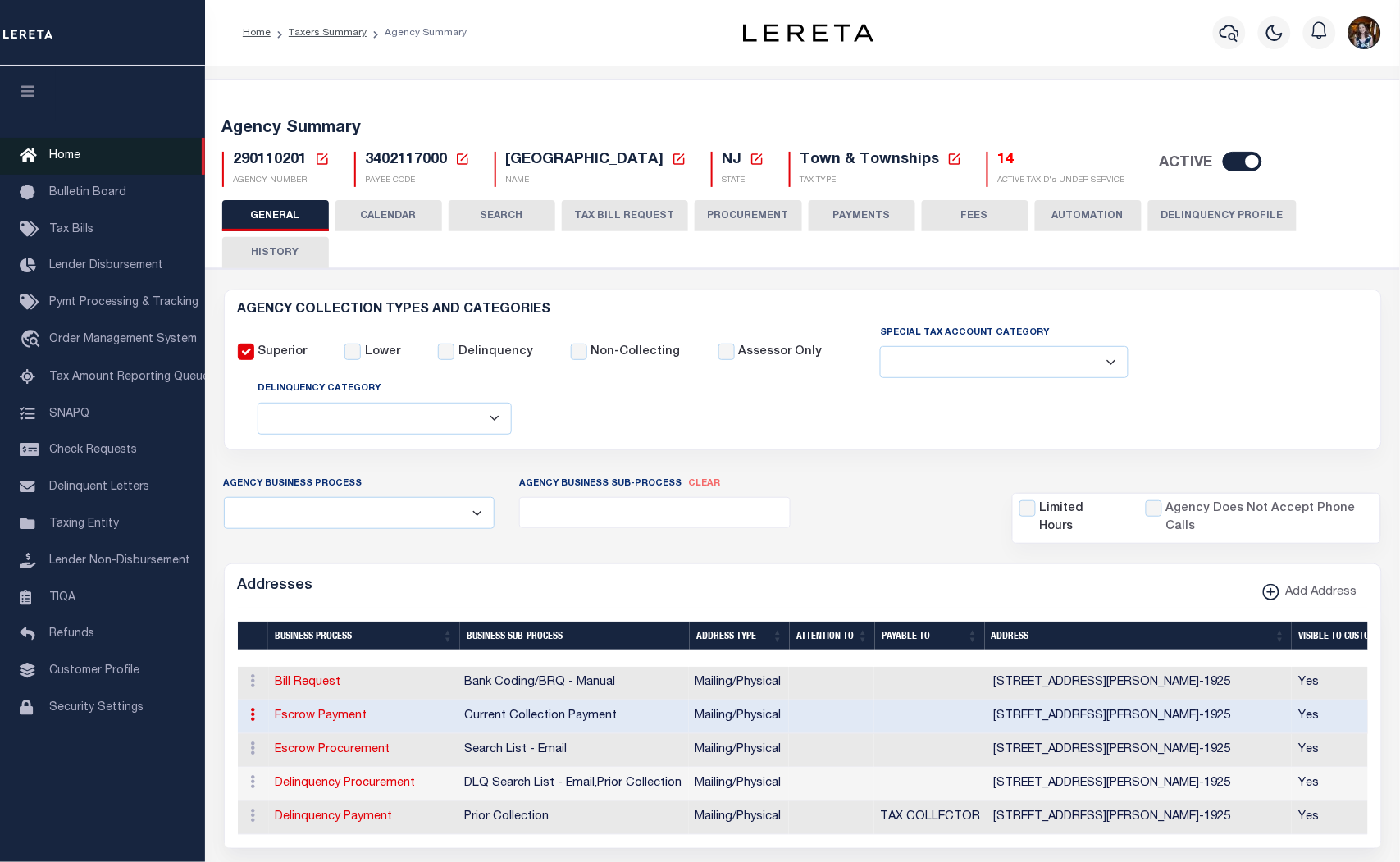
click at [70, 156] on span "Home" at bounding box center [64, 156] width 31 height 11
